Goal: Task Accomplishment & Management: Complete application form

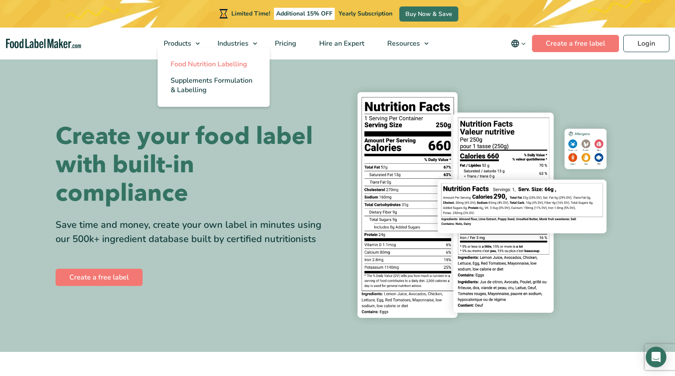
click at [196, 68] on span "Food Nutrition Labelling" at bounding box center [209, 63] width 77 height 9
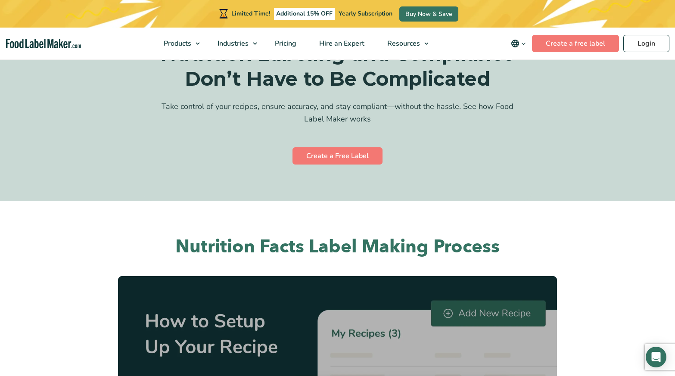
scroll to position [1751, 0]
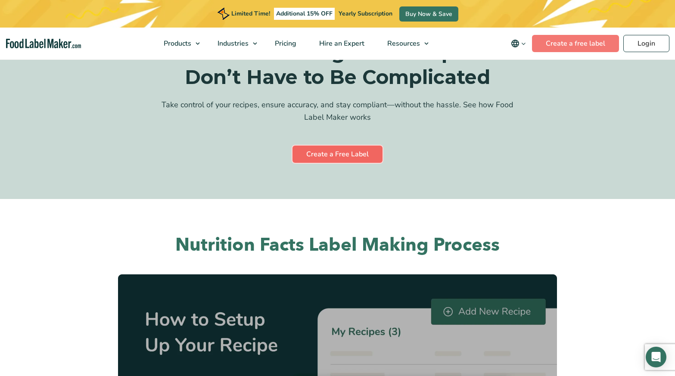
click at [344, 146] on link "Create a Free Label" at bounding box center [338, 154] width 90 height 17
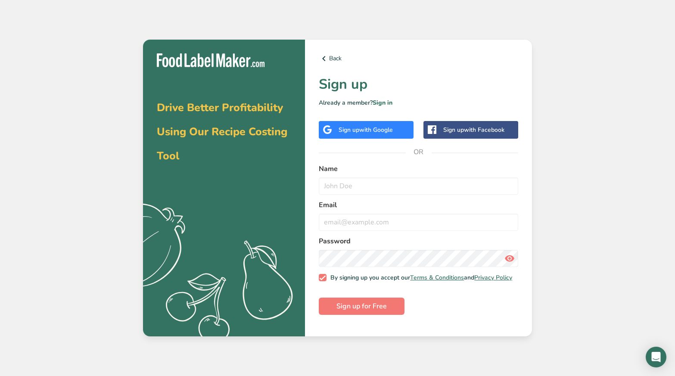
click at [352, 127] on div "Sign up with Google" at bounding box center [366, 129] width 54 height 9
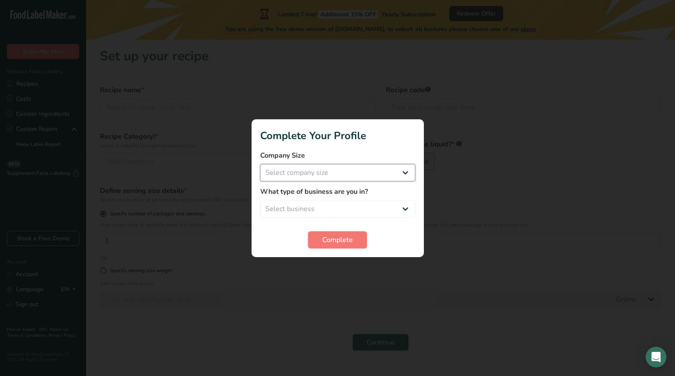
click at [403, 170] on select "Select company size Fewer than 10 Employees 10 to 50 Employees 51 to 500 Employ…" at bounding box center [337, 172] width 155 height 17
select select "2"
click at [397, 203] on select "Select business Packaged Food Manufacturer Restaurant & Cafe Bakery Meal Plans …" at bounding box center [337, 208] width 155 height 17
select select "1"
click at [345, 238] on span "Complete" at bounding box center [337, 240] width 31 height 10
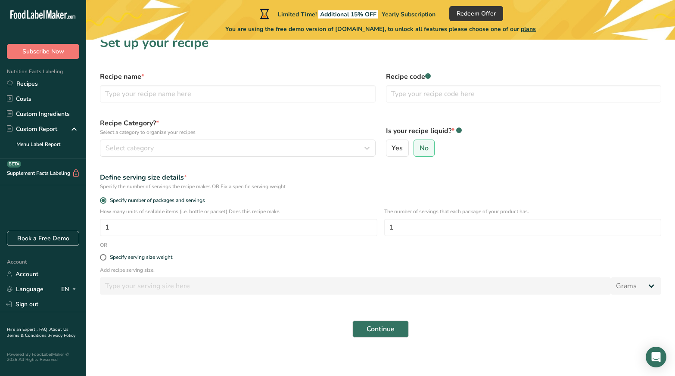
scroll to position [16, 0]
